Goal: Communication & Community: Answer question/provide support

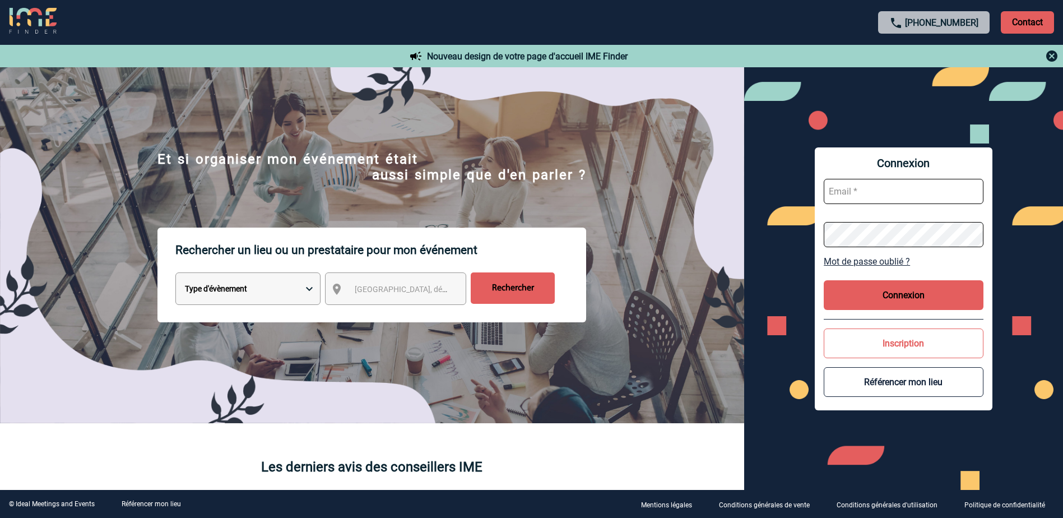
drag, startPoint x: 1053, startPoint y: 55, endPoint x: 1041, endPoint y: 57, distance: 12.5
click at [1053, 55] on img at bounding box center [1051, 55] width 13 height 13
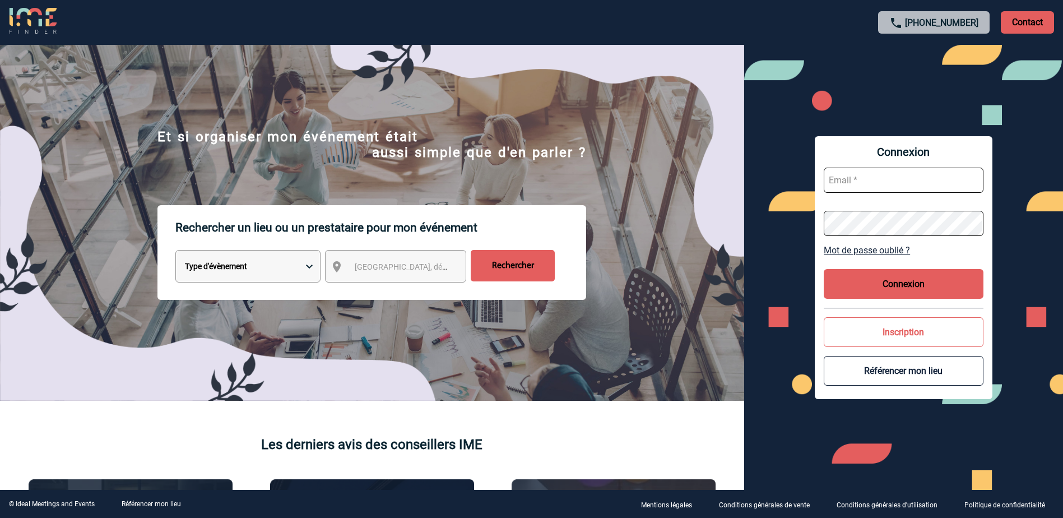
drag, startPoint x: 881, startPoint y: 174, endPoint x: 874, endPoint y: 182, distance: 10.7
click at [881, 174] on input "text" at bounding box center [904, 180] width 160 height 25
paste input "[EMAIL_ADDRESS][DOMAIN_NAME]"
type input "[EMAIL_ADDRESS][DOMAIN_NAME]"
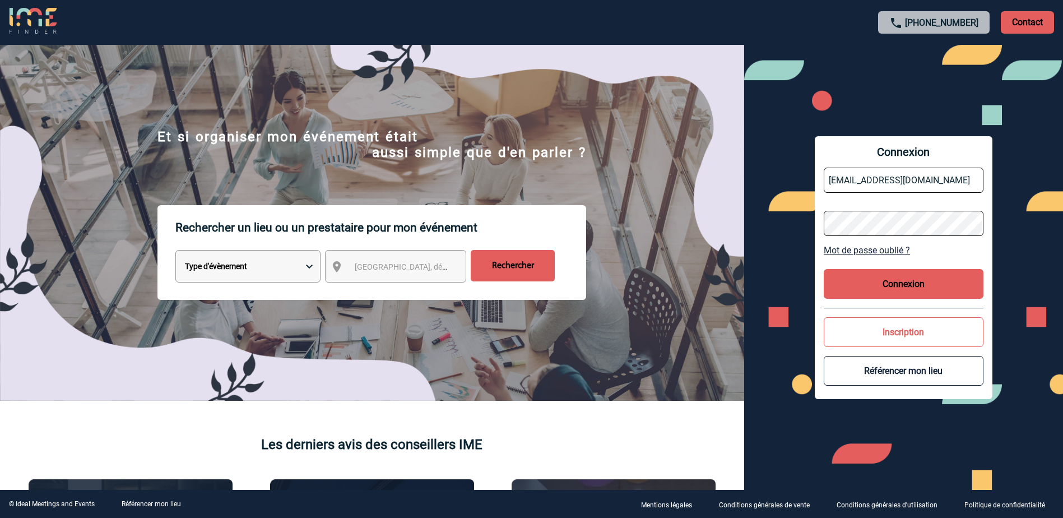
scroll to position [0, 0]
click at [899, 286] on button "Connexion" at bounding box center [904, 284] width 160 height 30
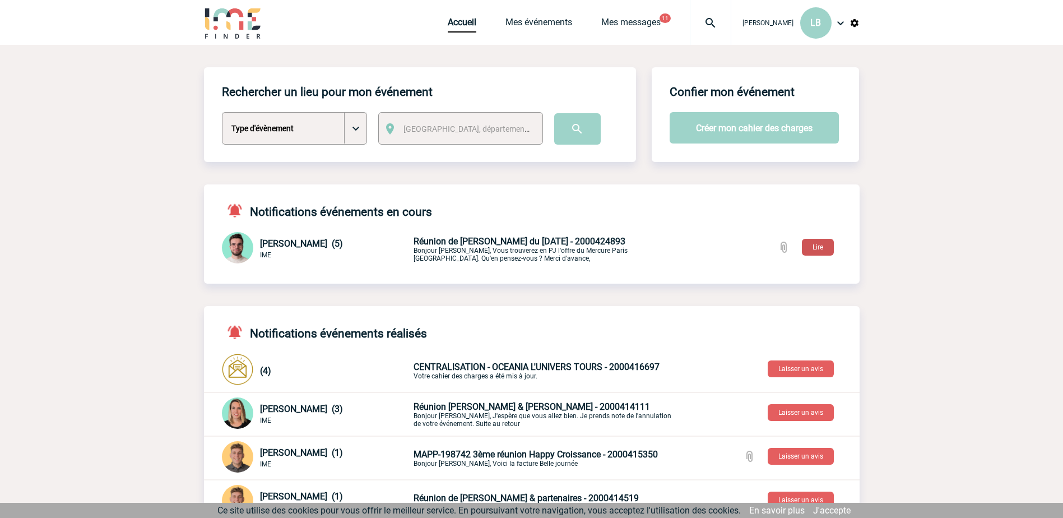
click at [813, 248] on button "Lire" at bounding box center [818, 247] width 32 height 17
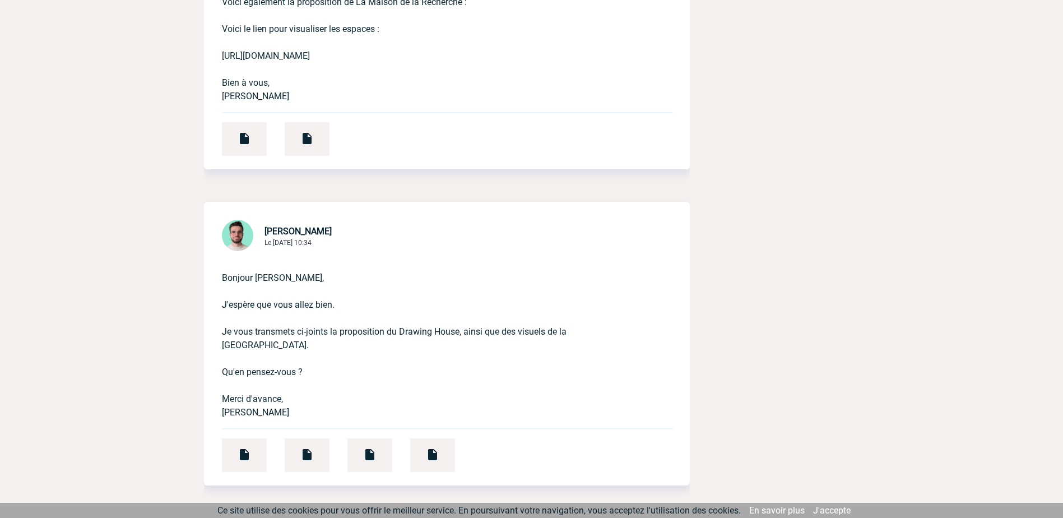
scroll to position [953, 0]
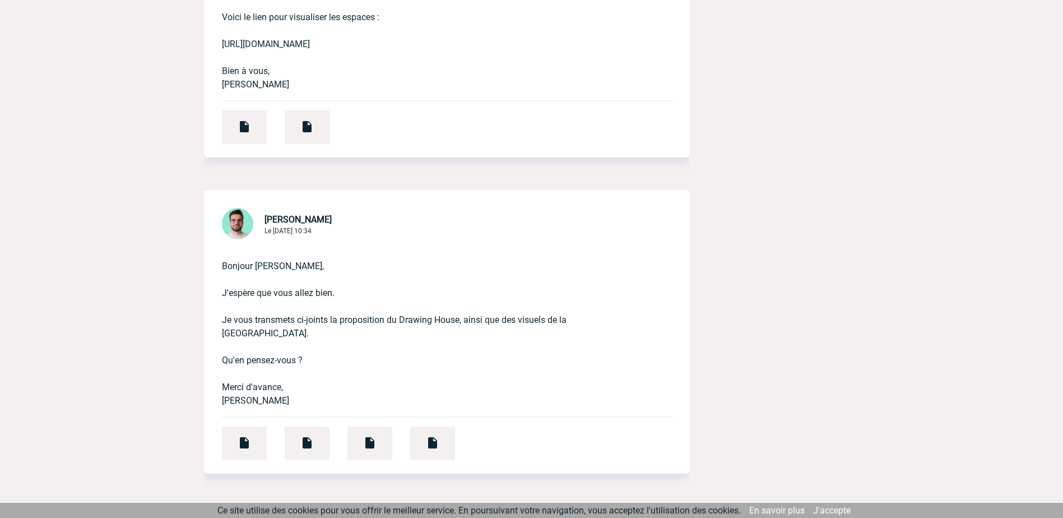
click at [317, 375] on p "Bonjour Laurence, J'espère que vous allez bien. Je vous transmets ci-joints la …" at bounding box center [431, 325] width 419 height 166
drag, startPoint x: 401, startPoint y: 321, endPoint x: 461, endPoint y: 319, distance: 60.5
click at [461, 319] on p "Bonjour Laurence, J'espère que vous allez bien. Je vous transmets ci-joints la …" at bounding box center [431, 325] width 419 height 166
copy p "Drawing House,"
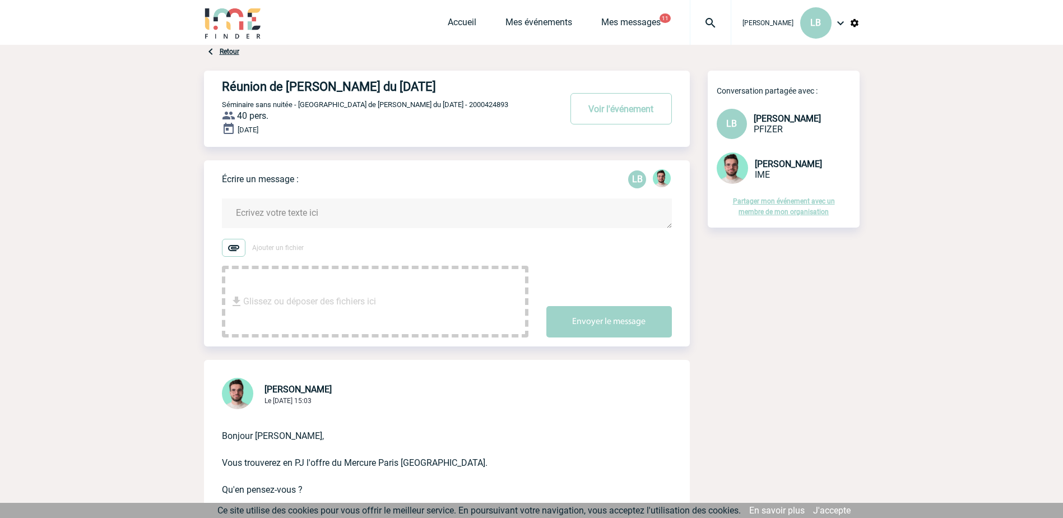
click at [266, 218] on textarea at bounding box center [447, 213] width 450 height 30
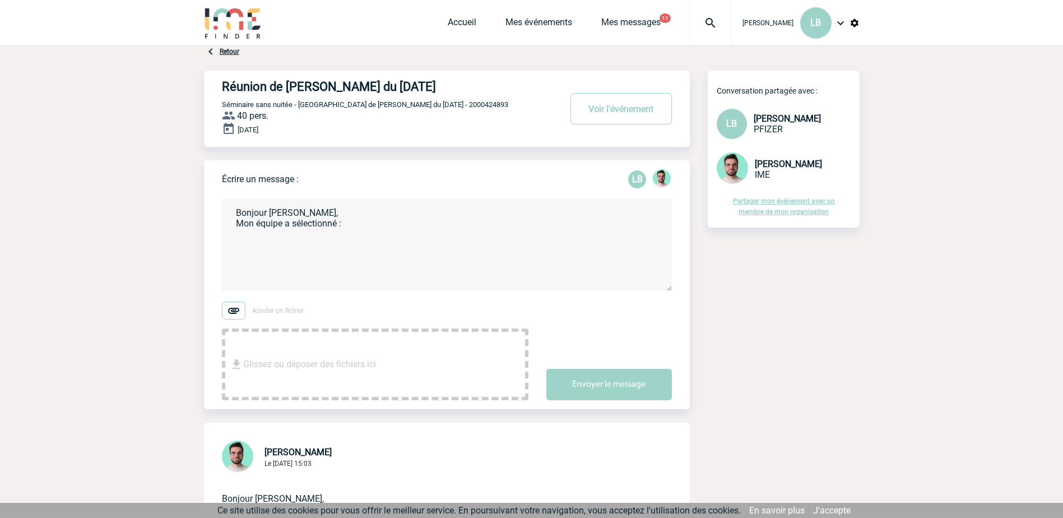
paste textarea "Drawing House,"
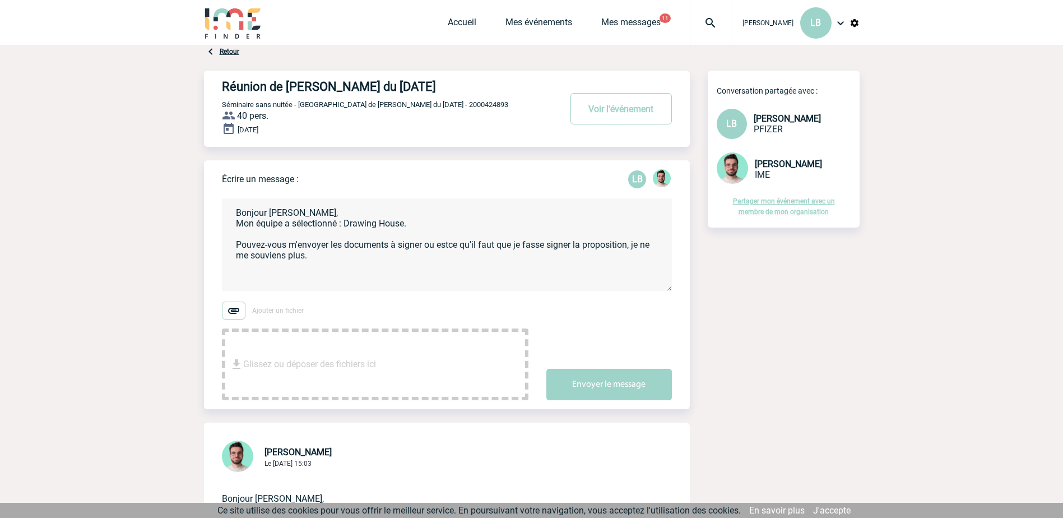
click at [449, 247] on textarea "Bonjour Benjamin, Mon équipe a sélectionné : Drawing House. Pouvez-vous m'envoy…" at bounding box center [447, 244] width 450 height 92
click at [407, 254] on textarea "Bonjour Benjamin, Mon équipe a sélectionné : Drawing House. Pouvez-vous m'envoy…" at bounding box center [447, 244] width 450 height 92
click at [315, 265] on textarea "Bonjour Benjamin, Mon équipe a sélectionné : Drawing House. Pouvez-vous m'envoy…" at bounding box center [447, 244] width 450 height 92
type textarea "Bonjour Benjamin, Mon équipe a sélectionné : Drawing House. Pouvez-vous m'envoy…"
click at [654, 390] on button "Envoyer le message" at bounding box center [609, 384] width 126 height 31
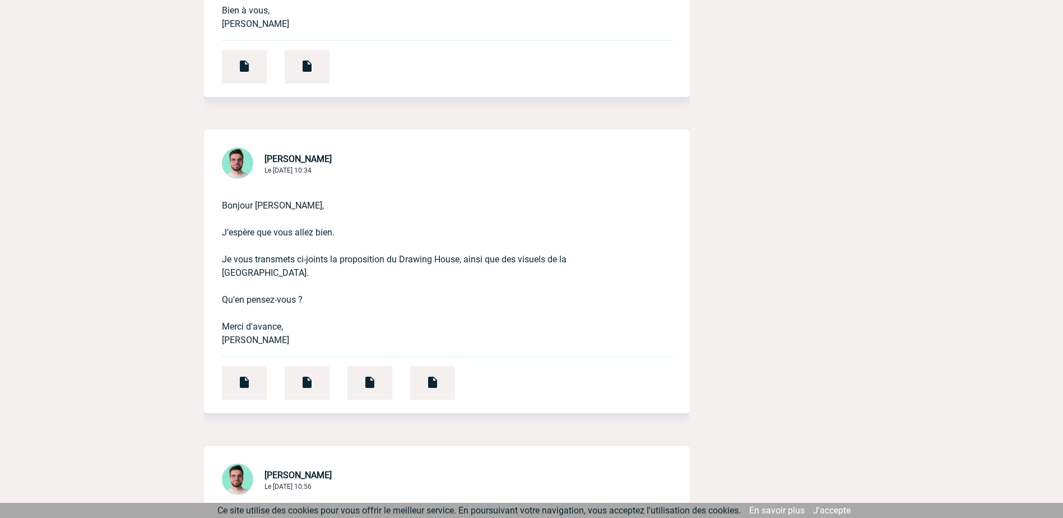
scroll to position [1289, 0]
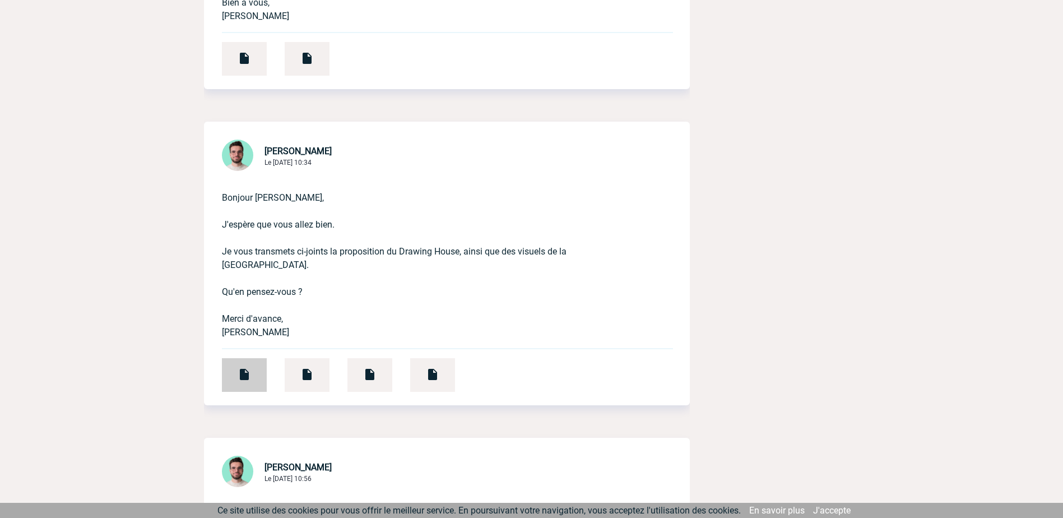
click at [251, 363] on div at bounding box center [244, 375] width 45 height 34
